Goal: Information Seeking & Learning: Understand process/instructions

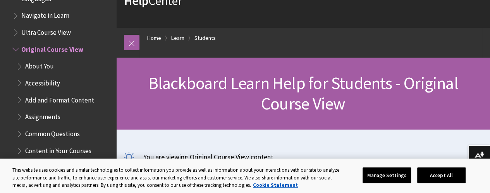
scroll to position [893, 0]
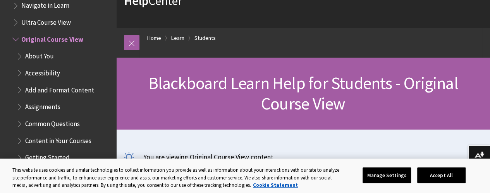
click at [39, 108] on span "Assignments" at bounding box center [42, 106] width 35 height 10
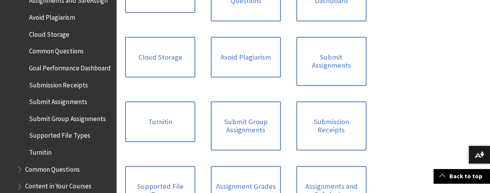
scroll to position [278, 0]
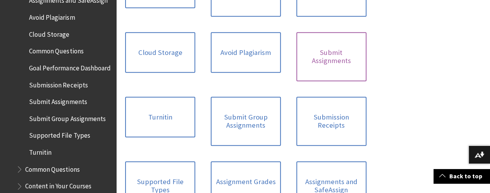
click at [296, 78] on link "Submit Assignments" at bounding box center [331, 56] width 70 height 49
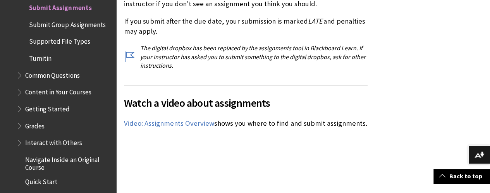
scroll to position [525, 0]
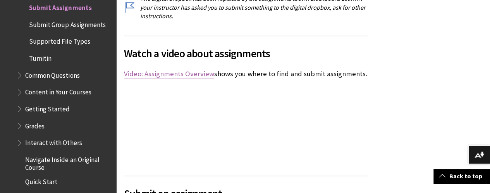
click at [190, 75] on link "Video: Assignments Overview" at bounding box center [169, 73] width 90 height 9
